Goal: Task Accomplishment & Management: Manage account settings

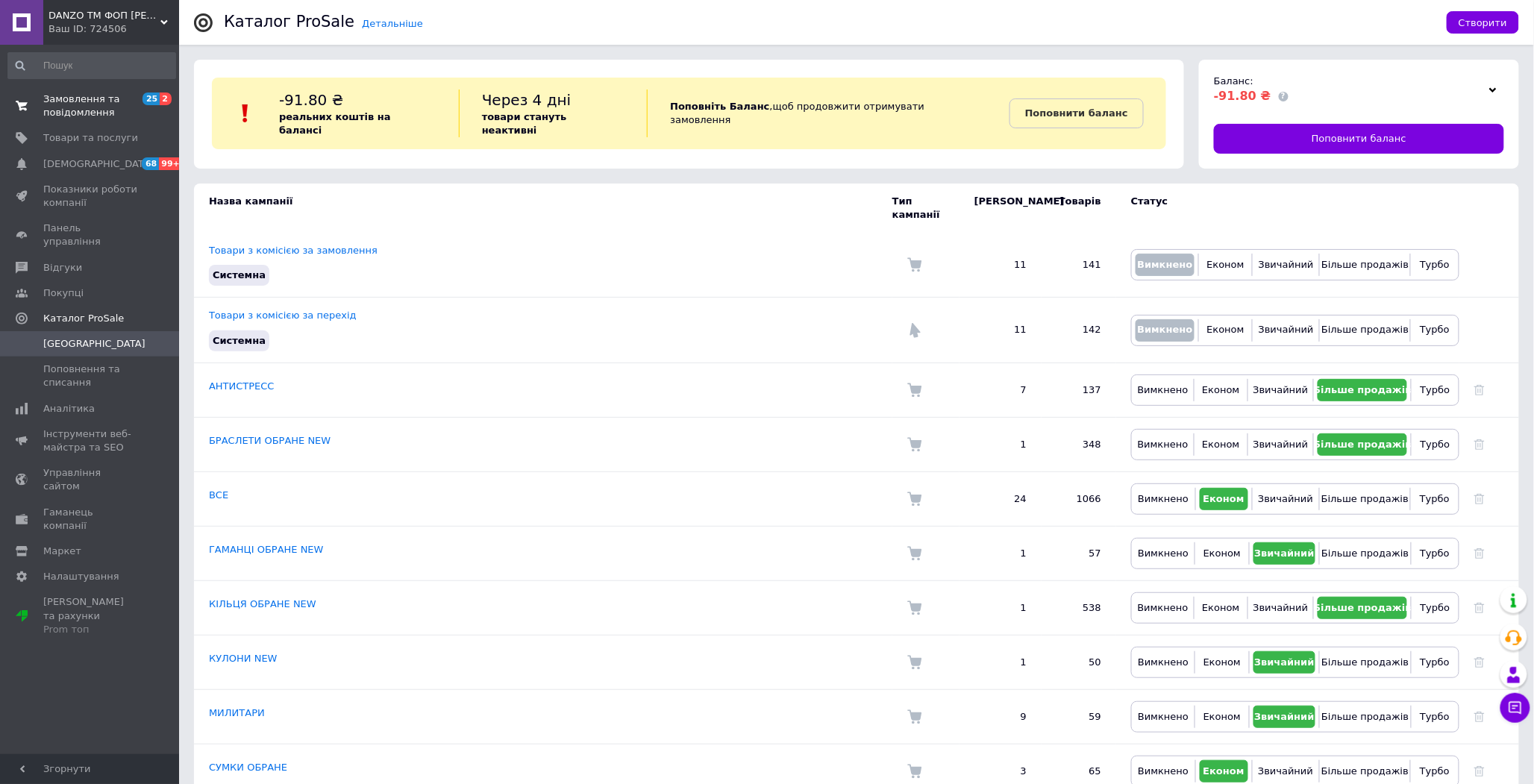
click at [65, 122] on link "Замовлення та повідомлення 25 2" at bounding box center [92, 106] width 184 height 39
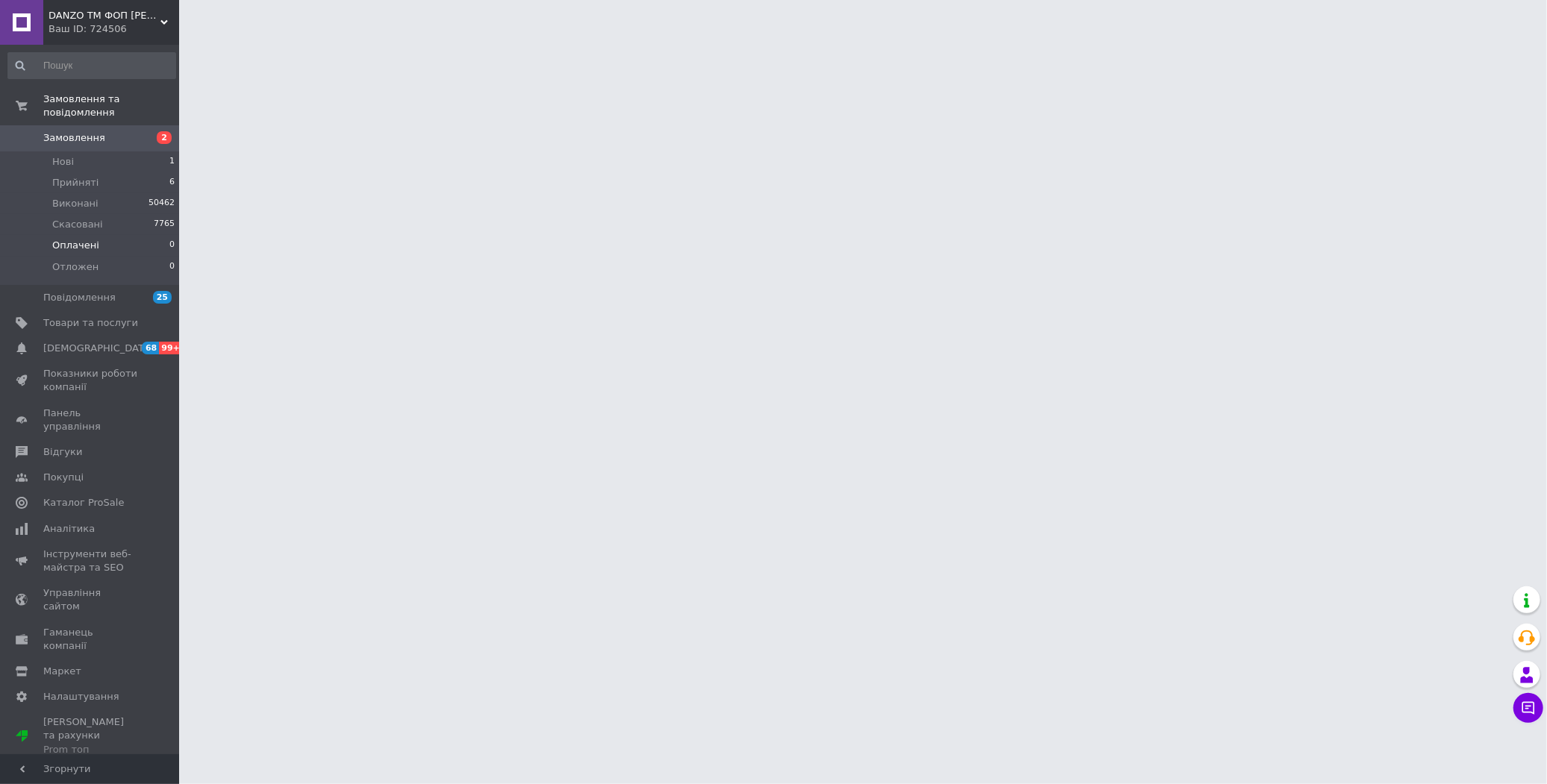
click at [83, 239] on span "Оплачені" at bounding box center [75, 245] width 47 height 14
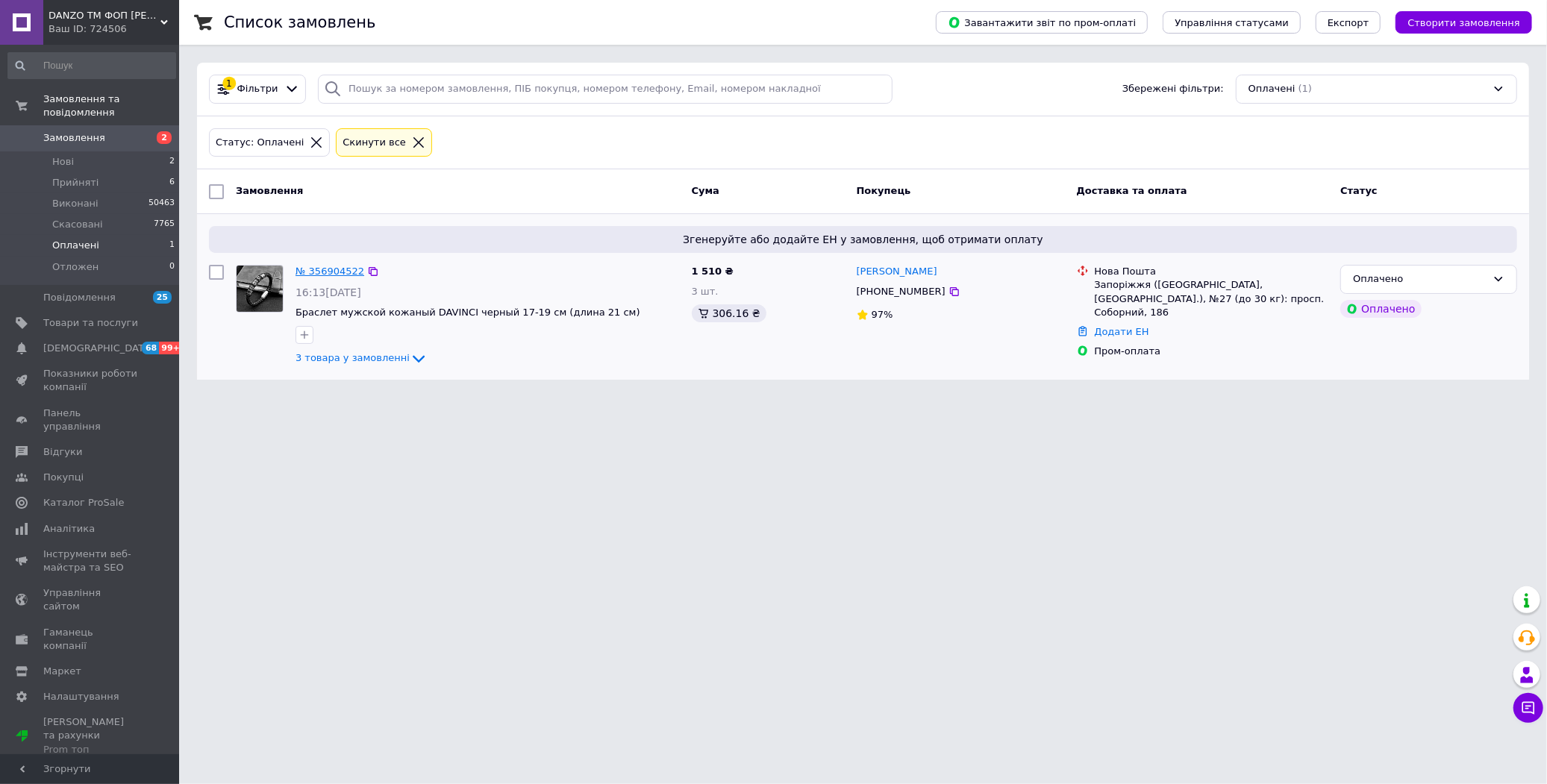
click at [335, 267] on link "№ 356904522" at bounding box center [330, 271] width 68 height 11
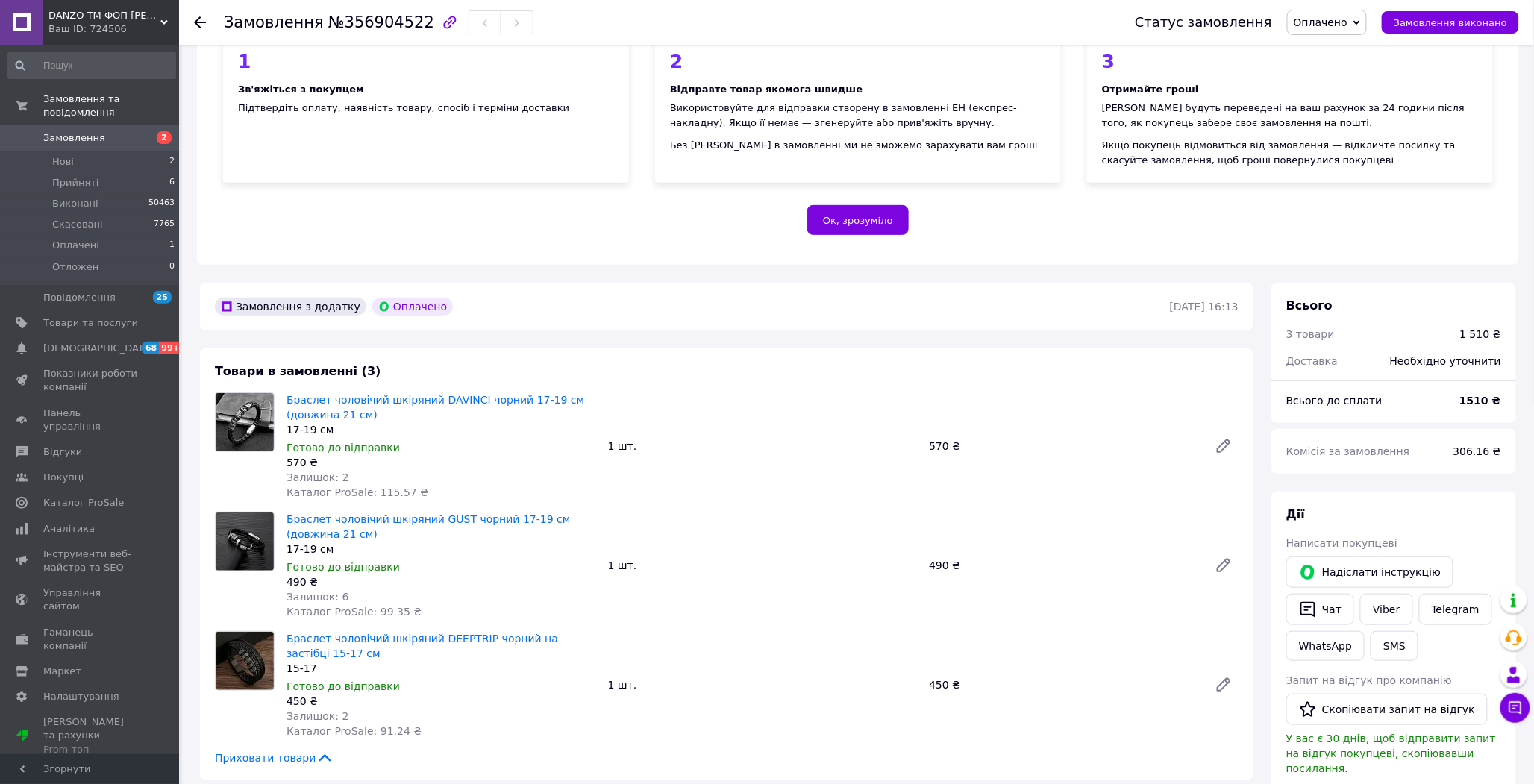
scroll to position [83, 0]
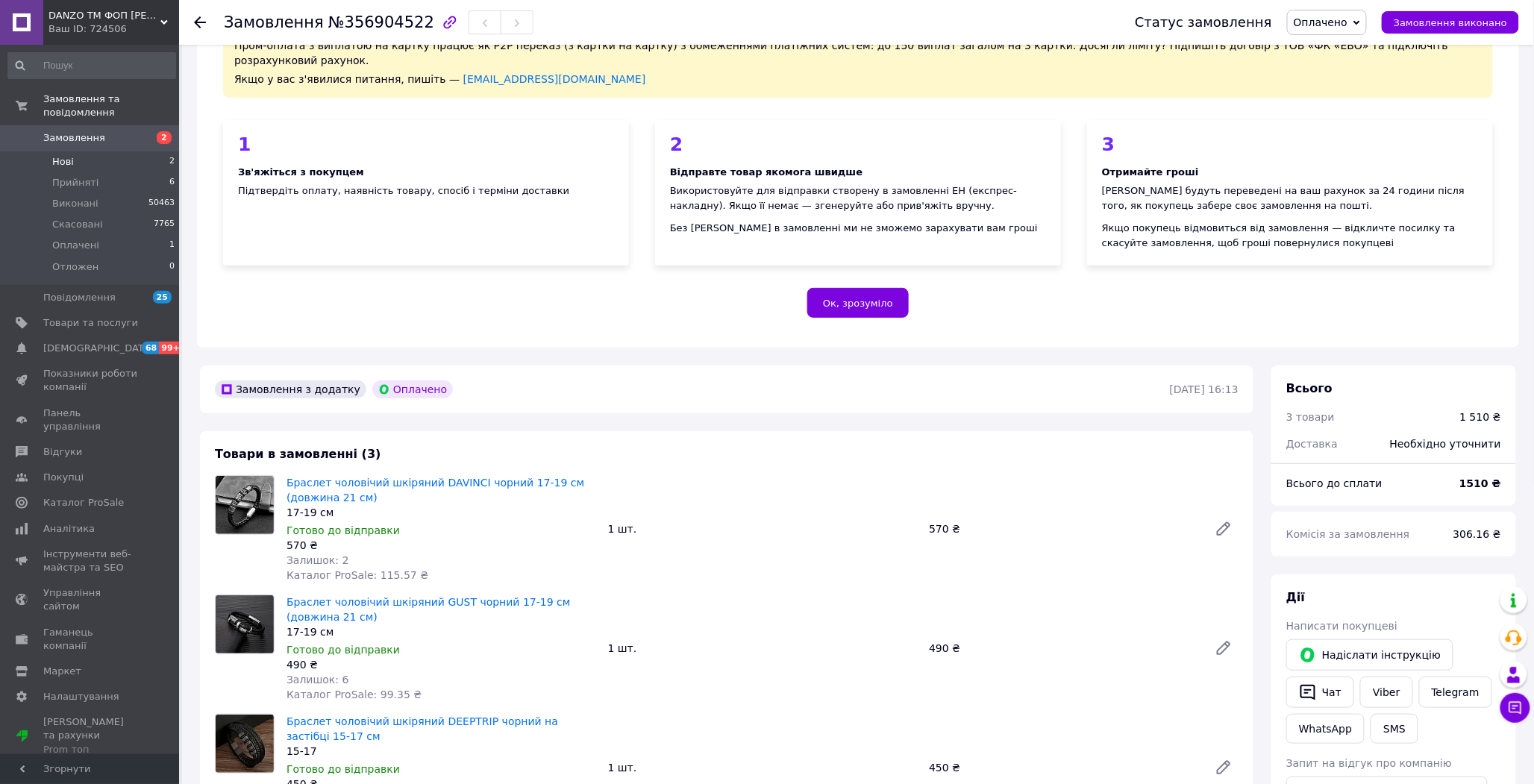
click at [128, 152] on li "Нові 2" at bounding box center [92, 162] width 184 height 21
